Goal: Task Accomplishment & Management: Complete application form

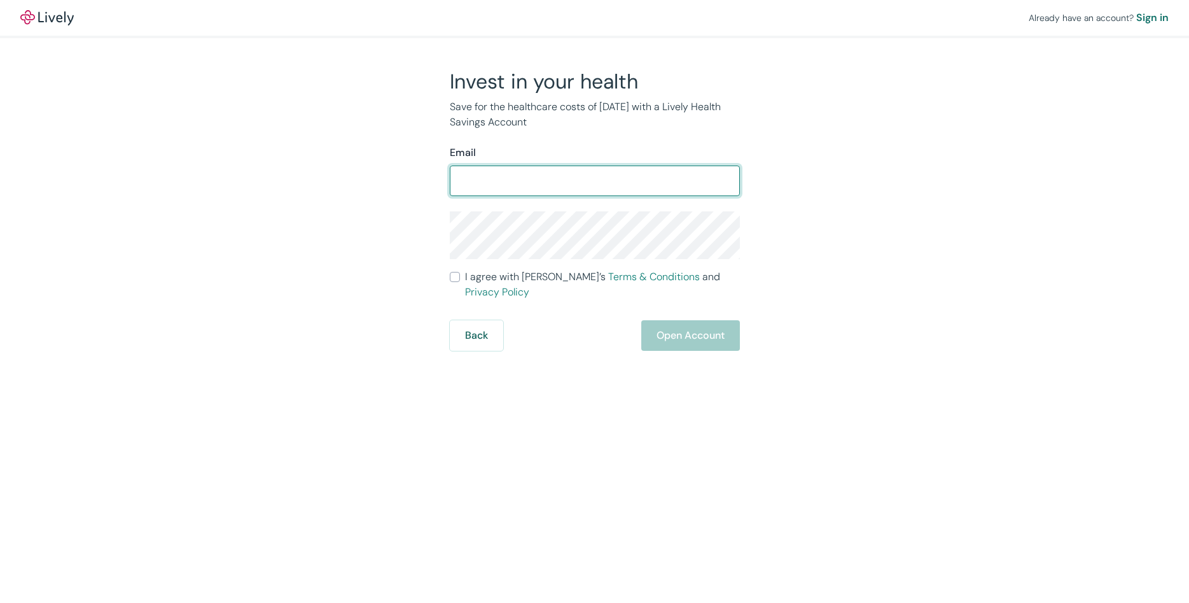
click at [536, 176] on input "Email" at bounding box center [595, 180] width 290 height 25
click at [503, 181] on input "[PERSON_NAME]" at bounding box center [595, 180] width 290 height 25
click at [560, 179] on input "BARRYFITE" at bounding box center [595, 180] width 290 height 25
type input "[EMAIL_ADDRESS][DOMAIN_NAME]"
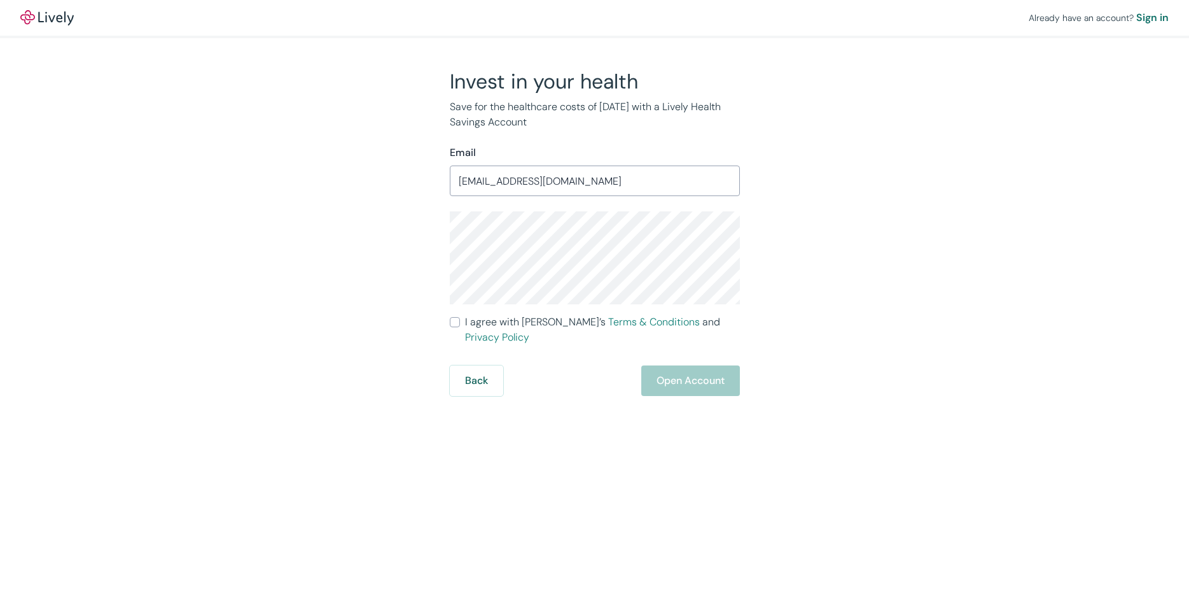
click at [460, 326] on label "I agree with Lively’s Terms & Conditions and Privacy Policy" at bounding box center [595, 329] width 290 height 31
click at [460, 326] on input "I agree with Lively’s Terms & Conditions and Privacy Policy" at bounding box center [455, 322] width 10 height 10
checkbox input "true"
click at [671, 370] on button "Open Account" at bounding box center [690, 380] width 99 height 31
